Goal: Learn about a topic

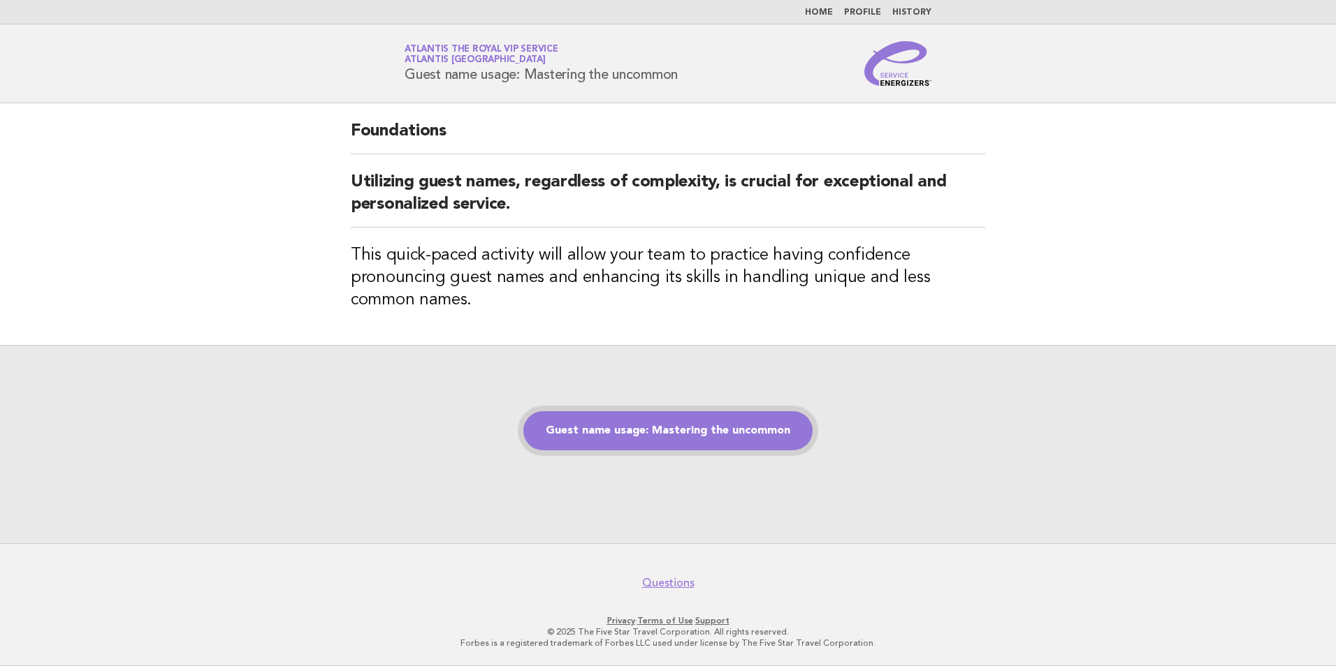
click at [683, 423] on link "Guest name usage: Mastering the uncommon" at bounding box center [667, 430] width 289 height 39
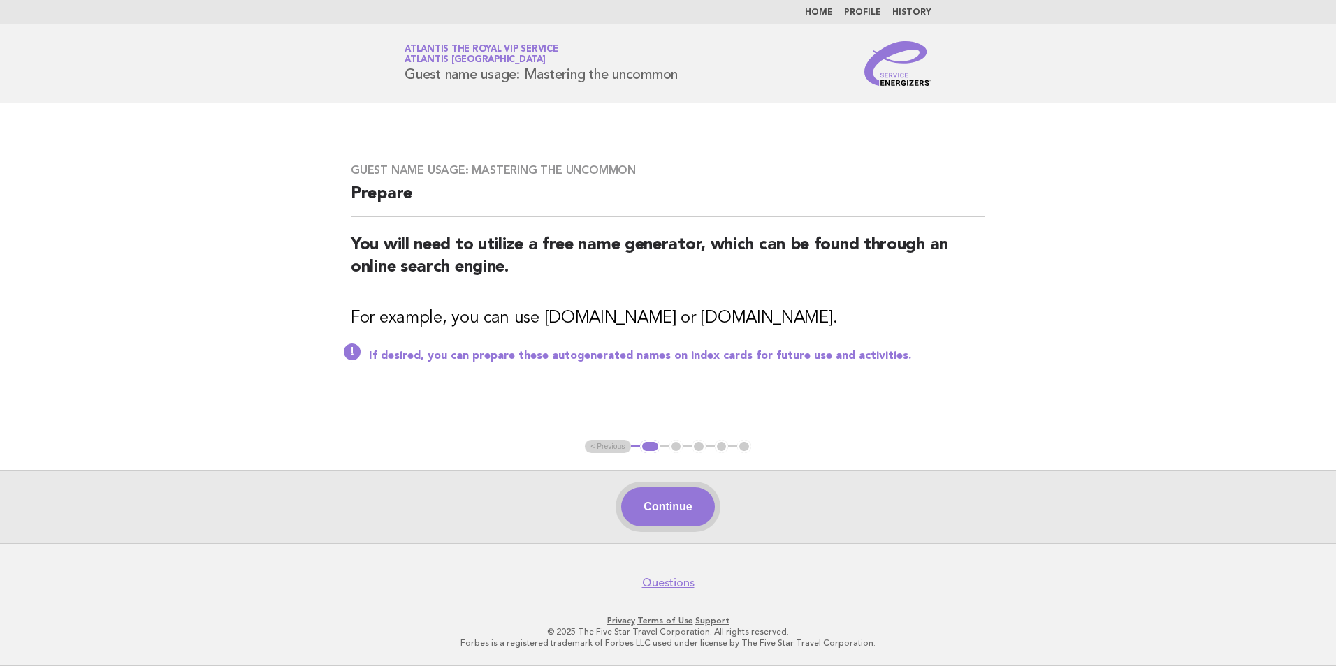
click at [673, 517] on button "Continue" at bounding box center [667, 507] width 93 height 39
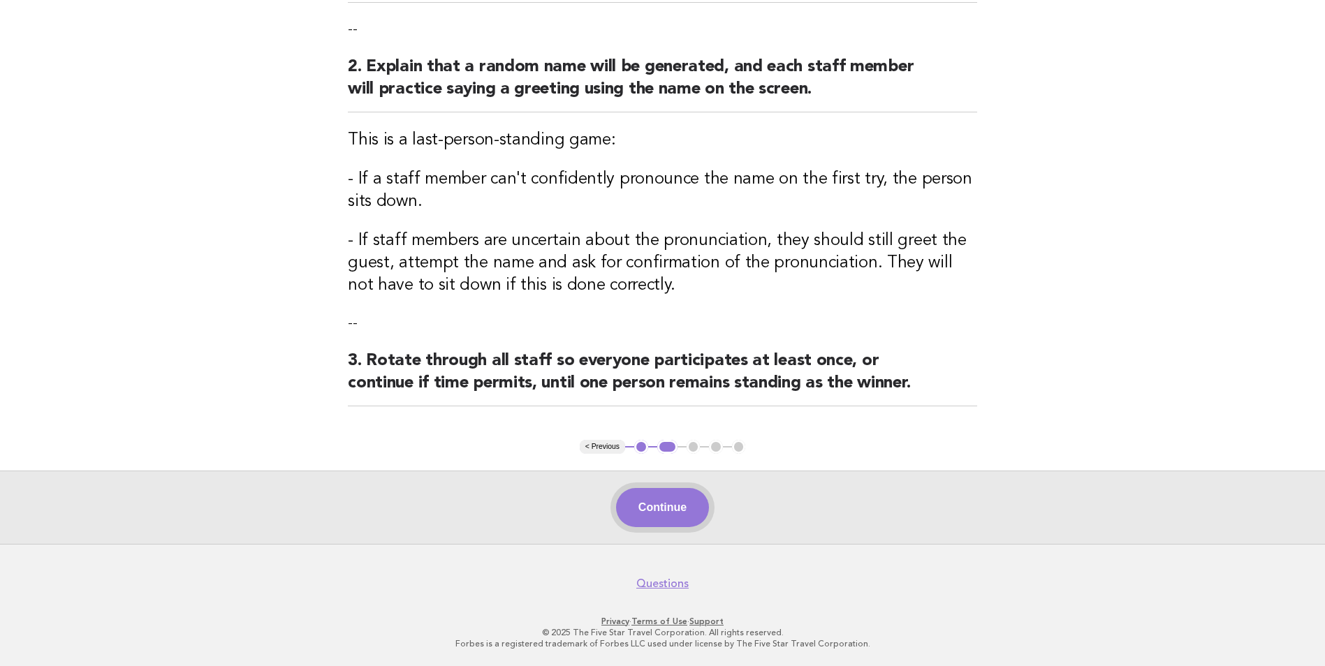
click at [684, 514] on button "Continue" at bounding box center [662, 507] width 93 height 39
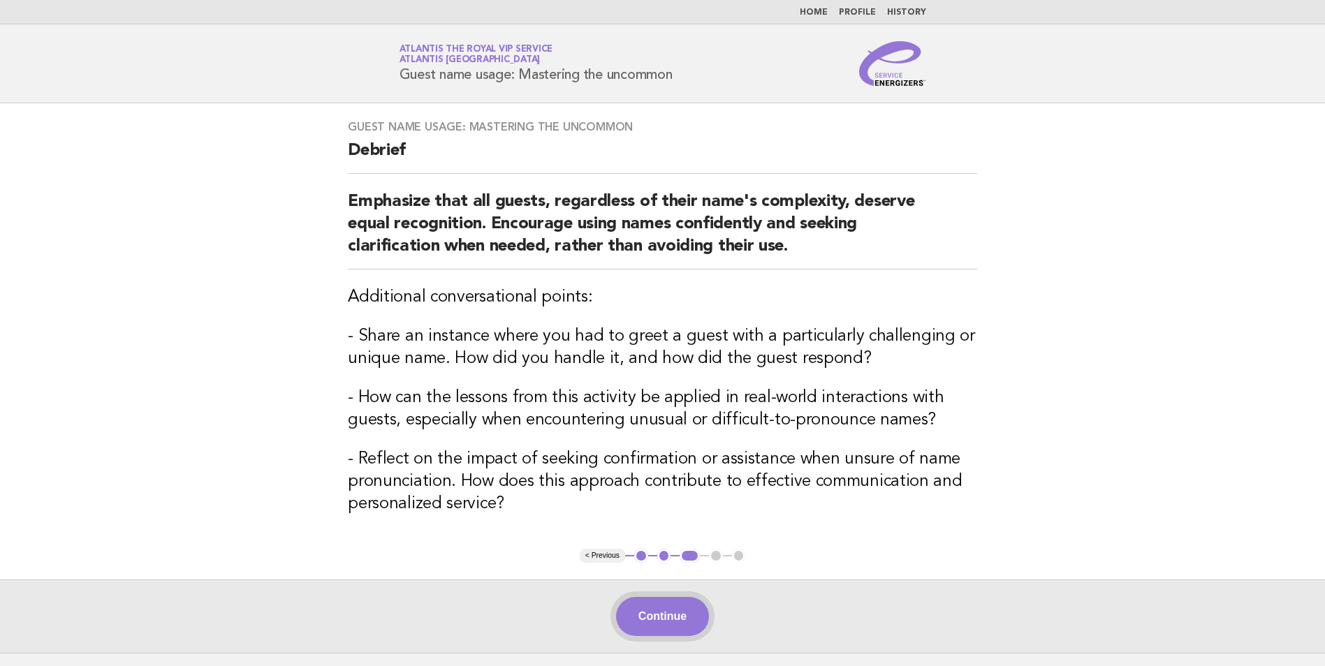
click at [682, 603] on button "Continue" at bounding box center [662, 616] width 93 height 39
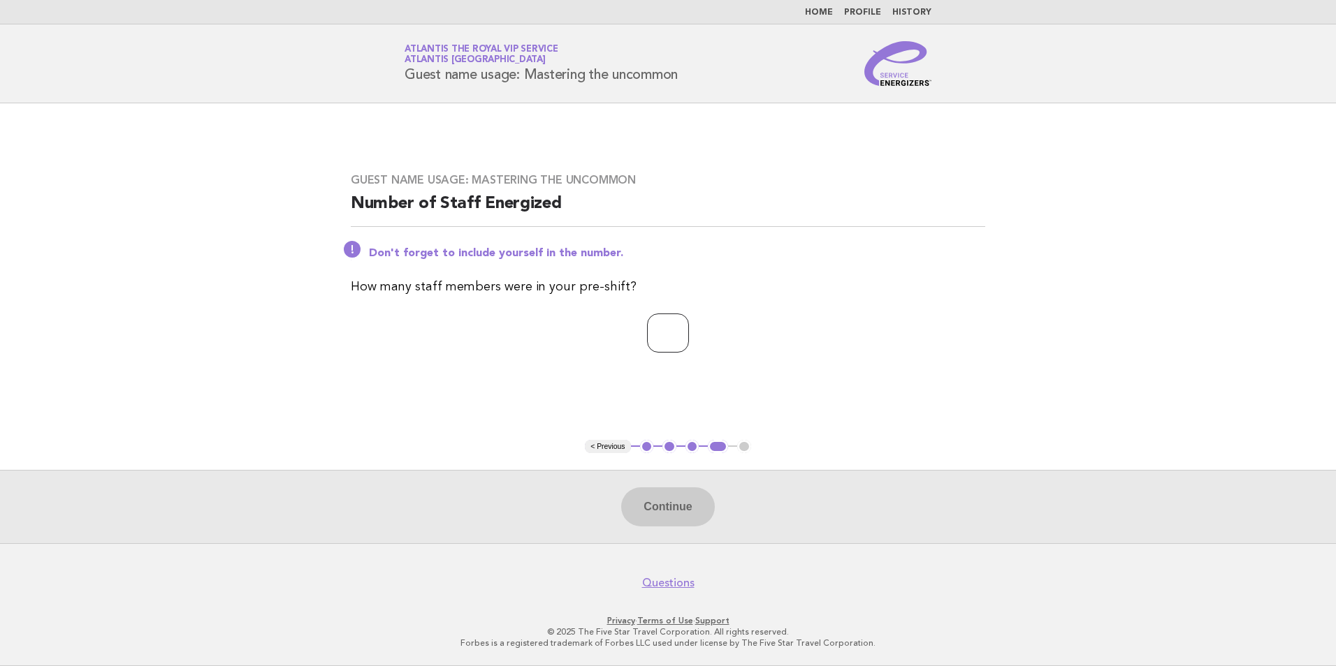
click at [647, 334] on input "number" at bounding box center [668, 333] width 42 height 39
type input "*"
click at [707, 518] on button "Continue" at bounding box center [667, 507] width 93 height 39
